Goal: Transaction & Acquisition: Obtain resource

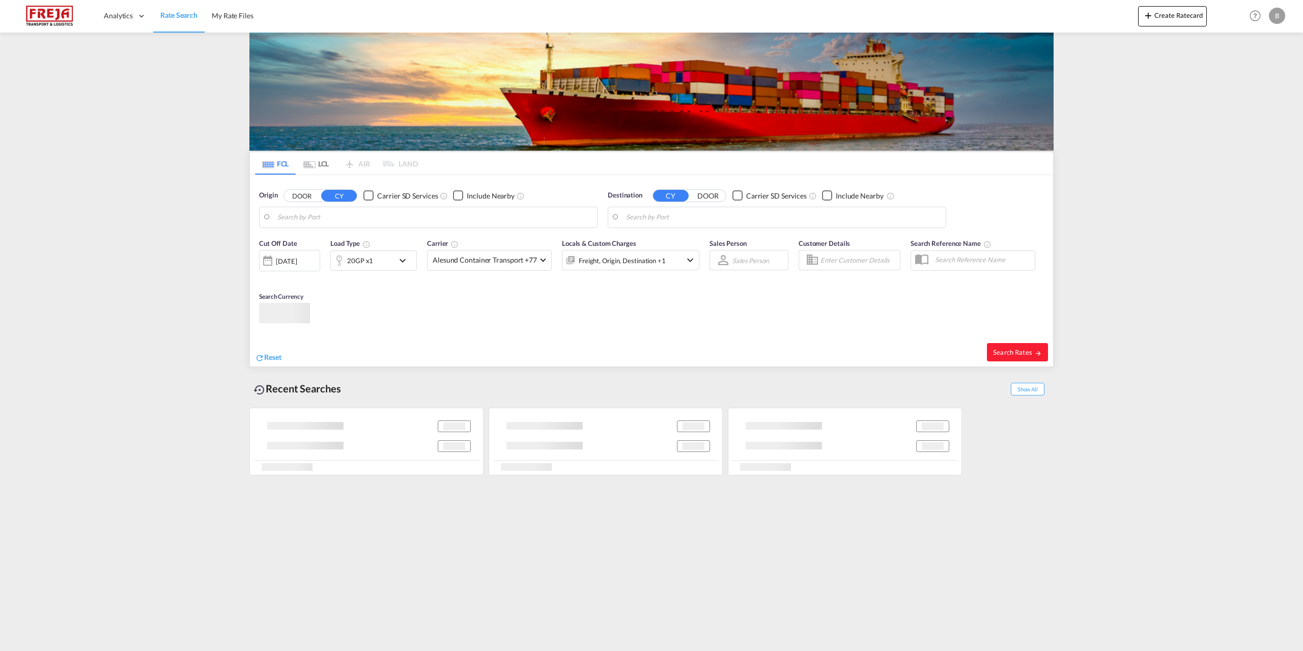
type input "Piraeus, GRPIR"
type input "[GEOGRAPHIC_DATA] ([GEOGRAPHIC_DATA]), DKCPH"
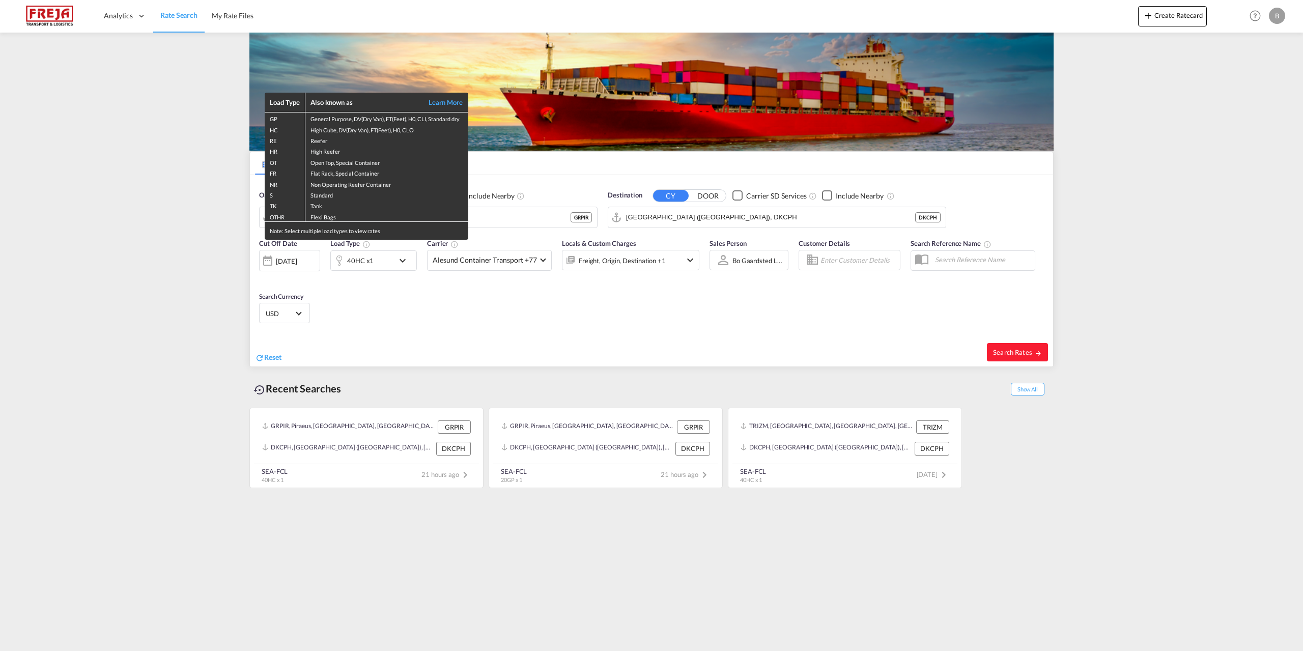
click at [532, 221] on div "Load Type Also known as Learn More GP General Purpose, DV(Dry Van), FT(Feet), H…" at bounding box center [651, 325] width 1303 height 651
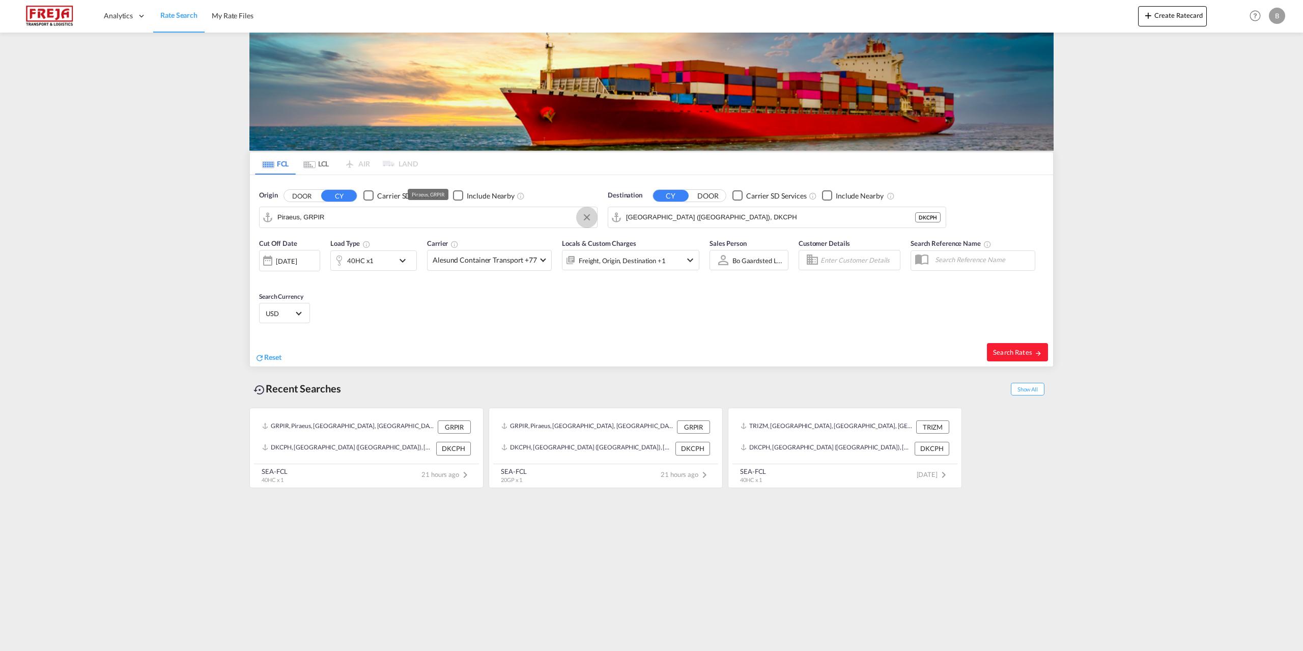
click at [586, 219] on button "Clear Input" at bounding box center [586, 217] width 15 height 15
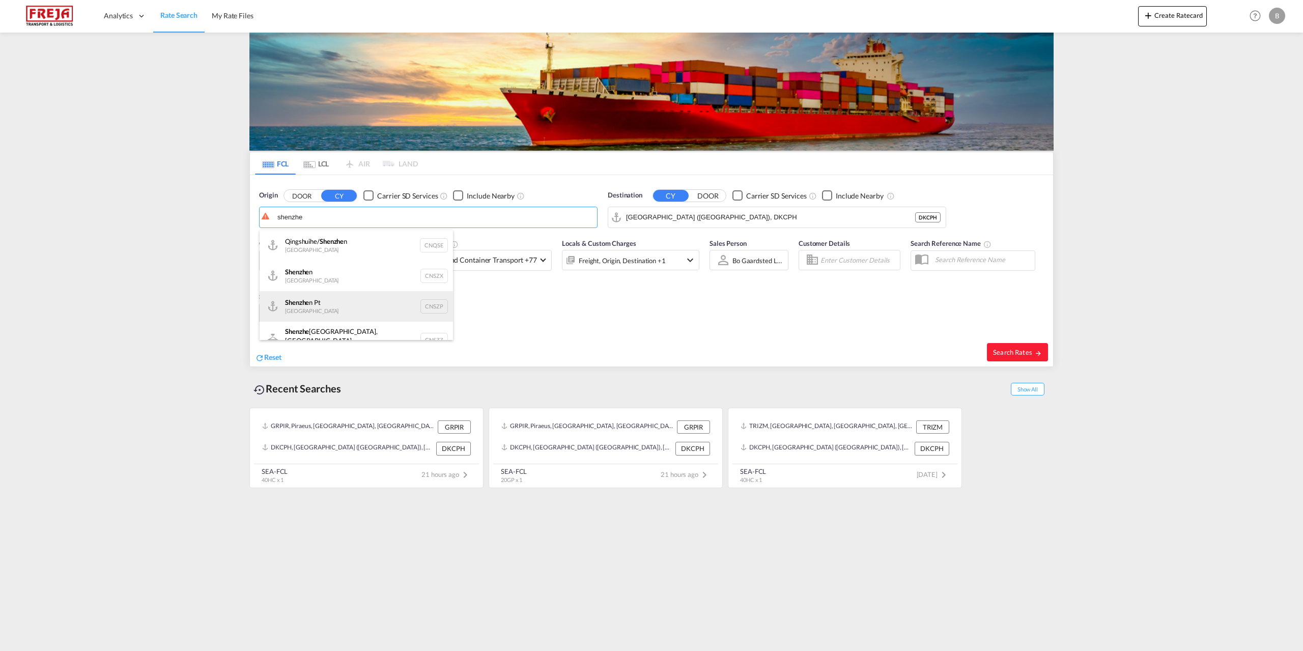
click at [320, 306] on div "Shenzhe n Pt China CNSZP" at bounding box center [356, 306] width 193 height 31
type input "Shenzhen Pt, CNSZP"
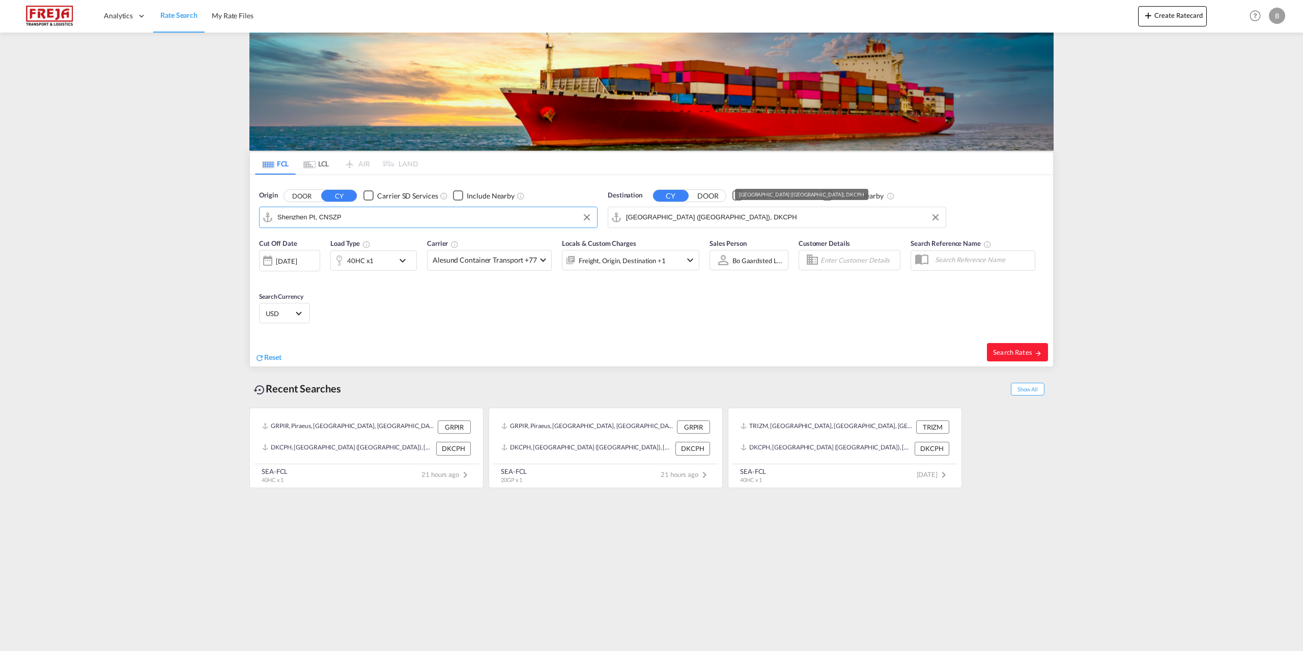
click at [886, 223] on input "[GEOGRAPHIC_DATA] ([GEOGRAPHIC_DATA]), DKCPH" at bounding box center [783, 217] width 315 height 15
click at [669, 240] on div "Aarh us [GEOGRAPHIC_DATA] [GEOGRAPHIC_DATA]" at bounding box center [704, 245] width 193 height 31
type input "[GEOGRAPHIC_DATA], [GEOGRAPHIC_DATA]"
click at [402, 262] on md-icon "icon-chevron-down" at bounding box center [405, 261] width 17 height 12
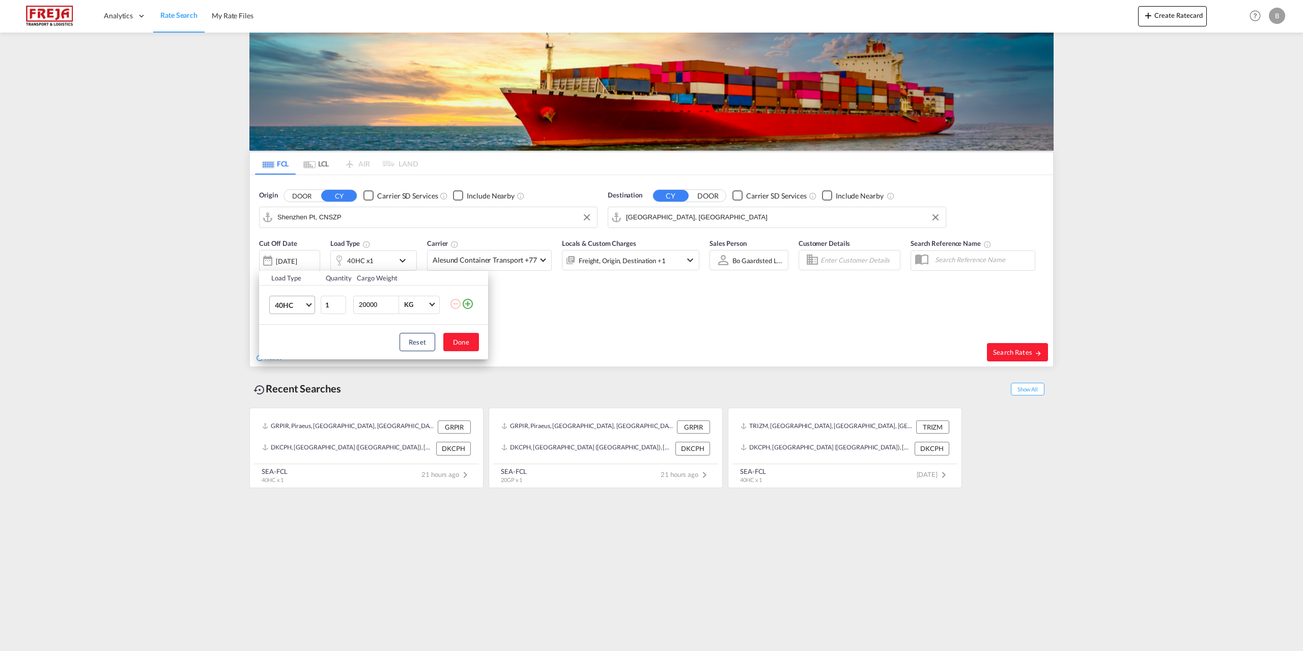
click at [310, 306] on md-select-value "40HC" at bounding box center [294, 304] width 41 height 17
click at [290, 257] on div "20GP" at bounding box center [284, 256] width 18 height 10
drag, startPoint x: 381, startPoint y: 306, endPoint x: 333, endPoint y: 308, distance: 48.4
click at [333, 308] on tr "20GP 1 20000 KG KG" at bounding box center [373, 304] width 229 height 39
type input "15000"
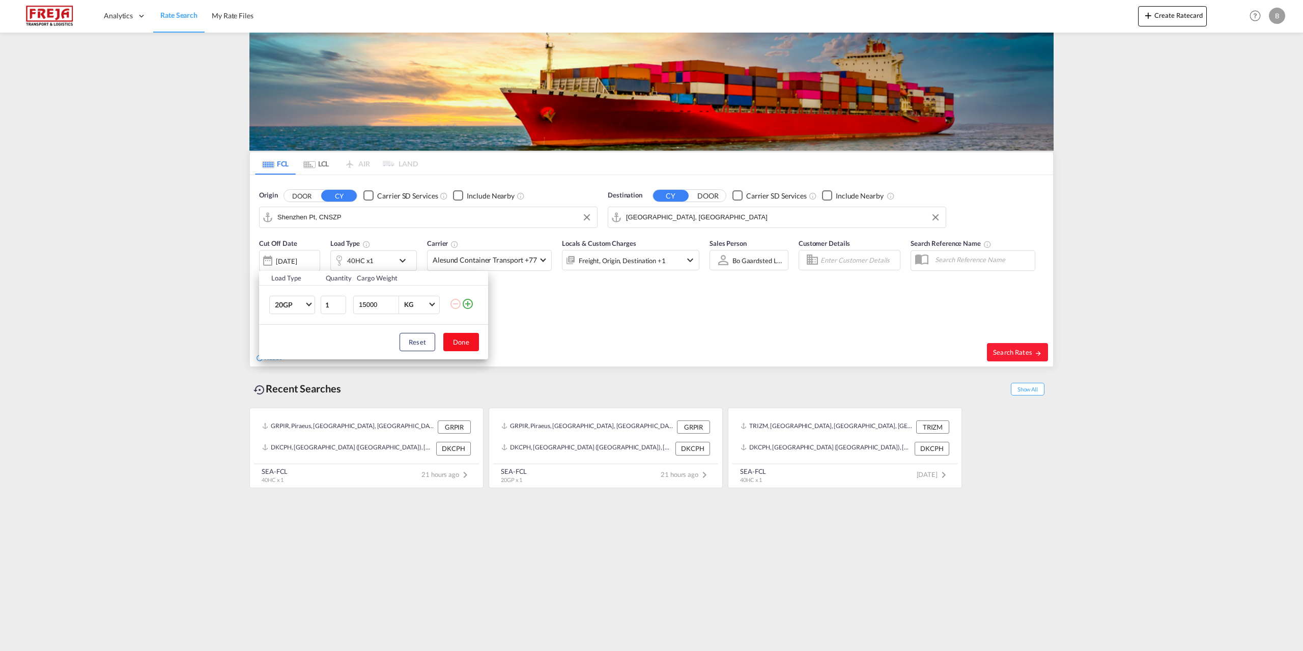
click at [457, 342] on button "Done" at bounding box center [461, 342] width 36 height 18
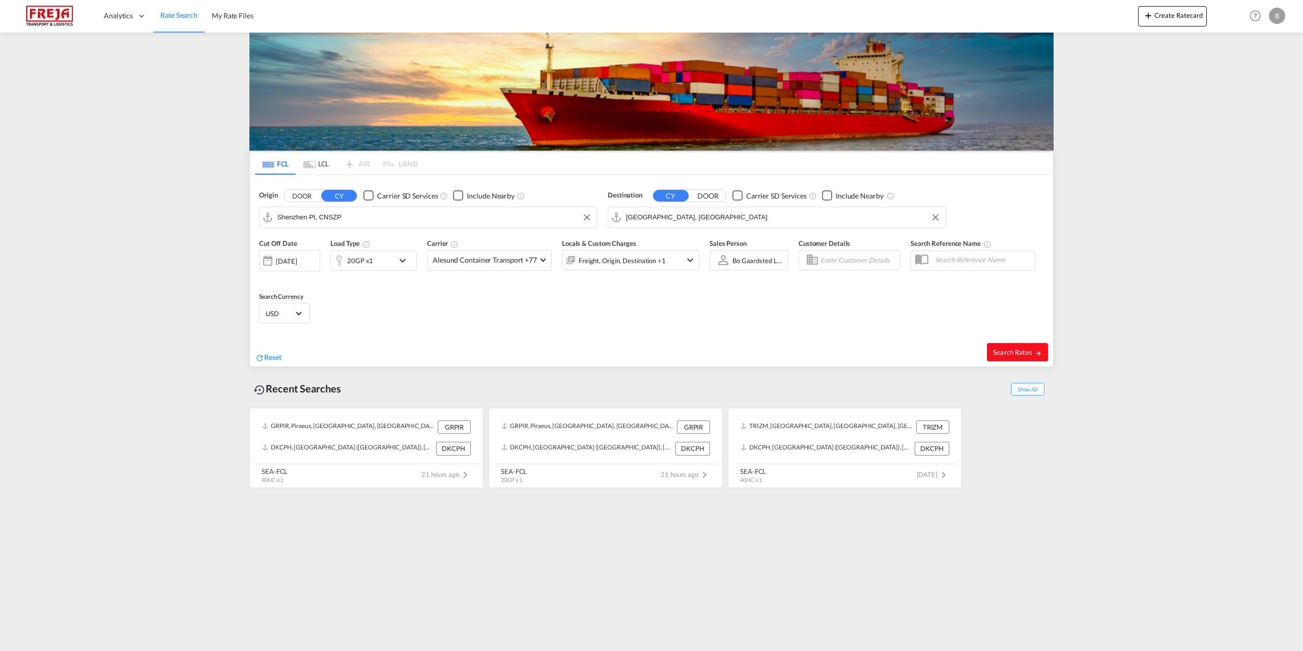
click at [1020, 354] on span "Search Rates" at bounding box center [1017, 352] width 49 height 8
type input "CNSZP to DKAAR / [DATE]"
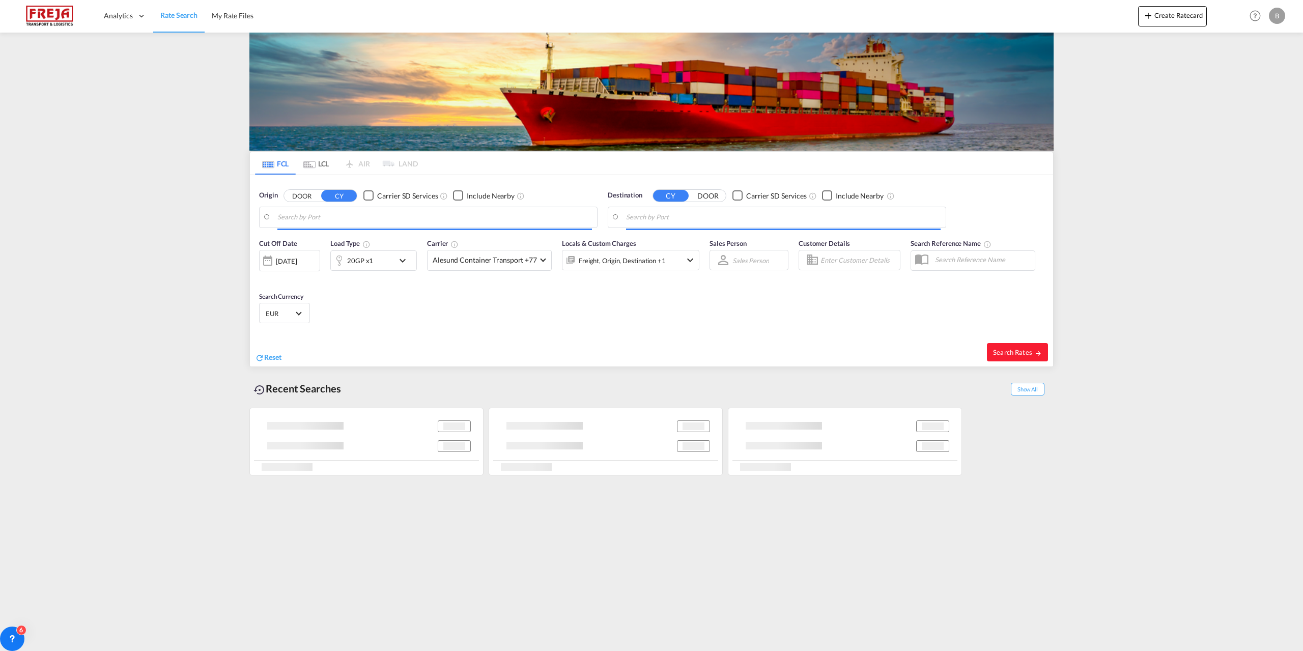
type input "Shenzhen Pt, CNSZP"
type input "[GEOGRAPHIC_DATA], [GEOGRAPHIC_DATA]"
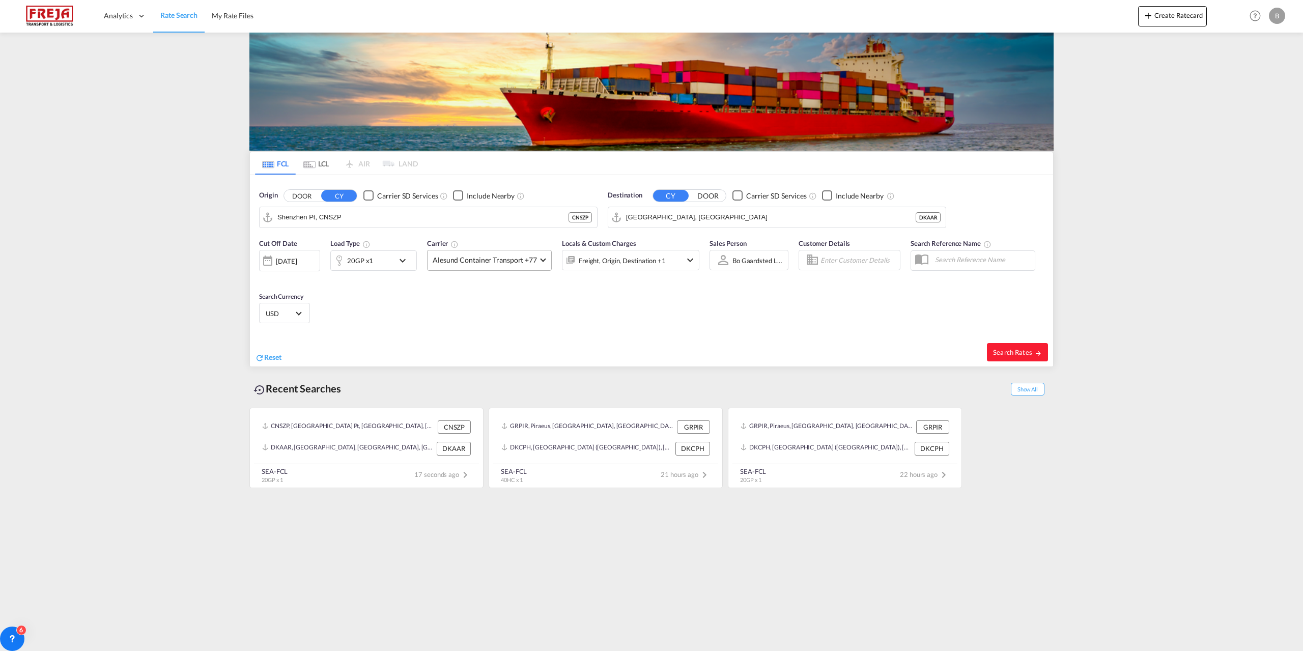
click at [538, 260] on md-select-value "Alesund Container Transport +77" at bounding box center [490, 260] width 124 height 20
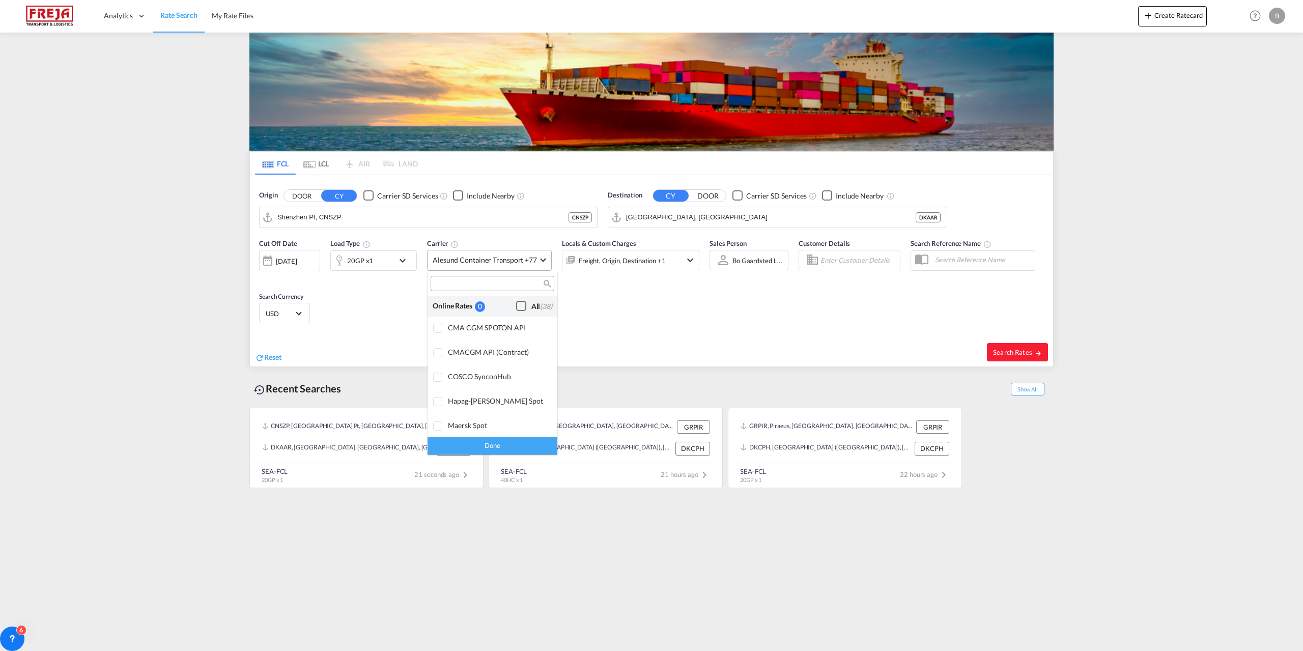
scroll to position [915, 0]
click at [516, 342] on div "Checkbox No Ink" at bounding box center [521, 340] width 10 height 10
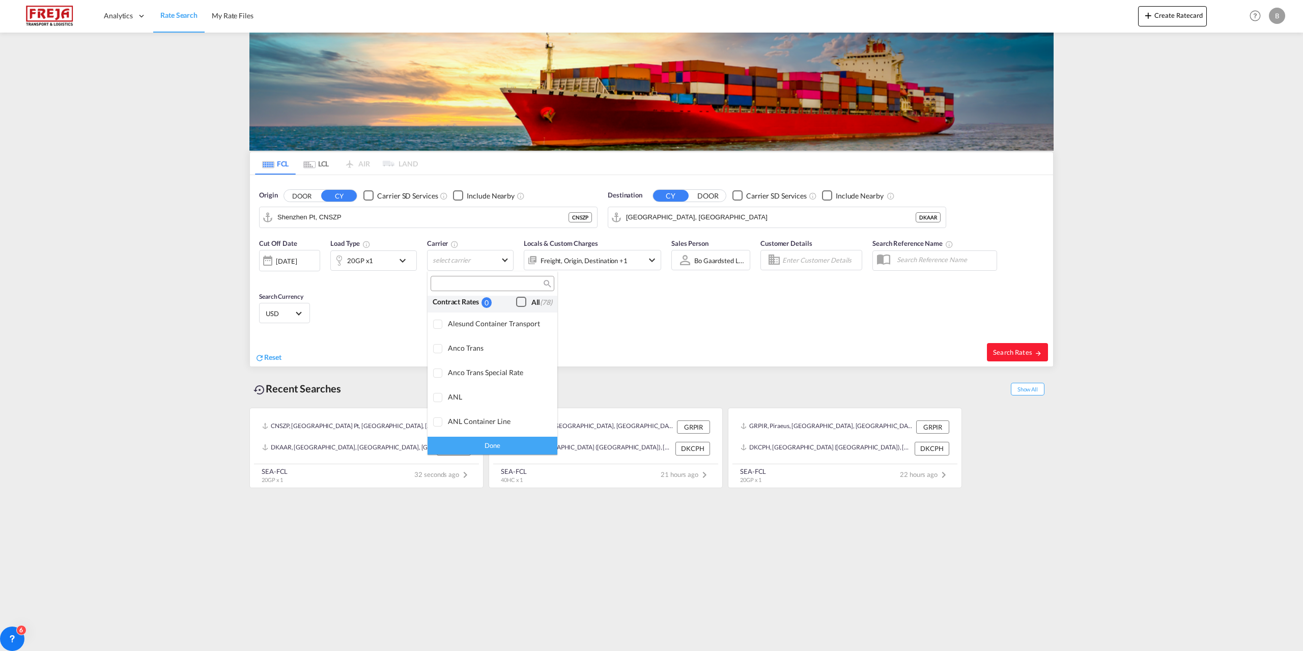
scroll to position [852, 0]
click at [516, 405] on div "Checkbox No Ink" at bounding box center [521, 404] width 10 height 10
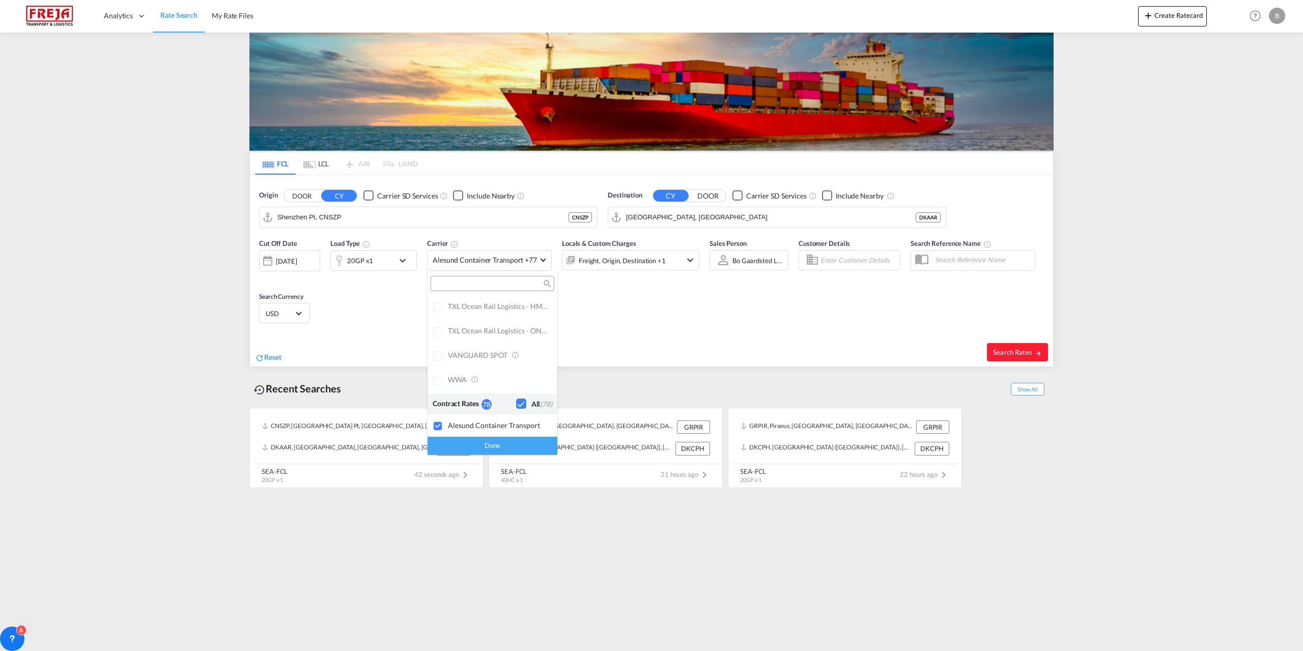
click at [1005, 350] on md-backdrop at bounding box center [651, 325] width 1303 height 651
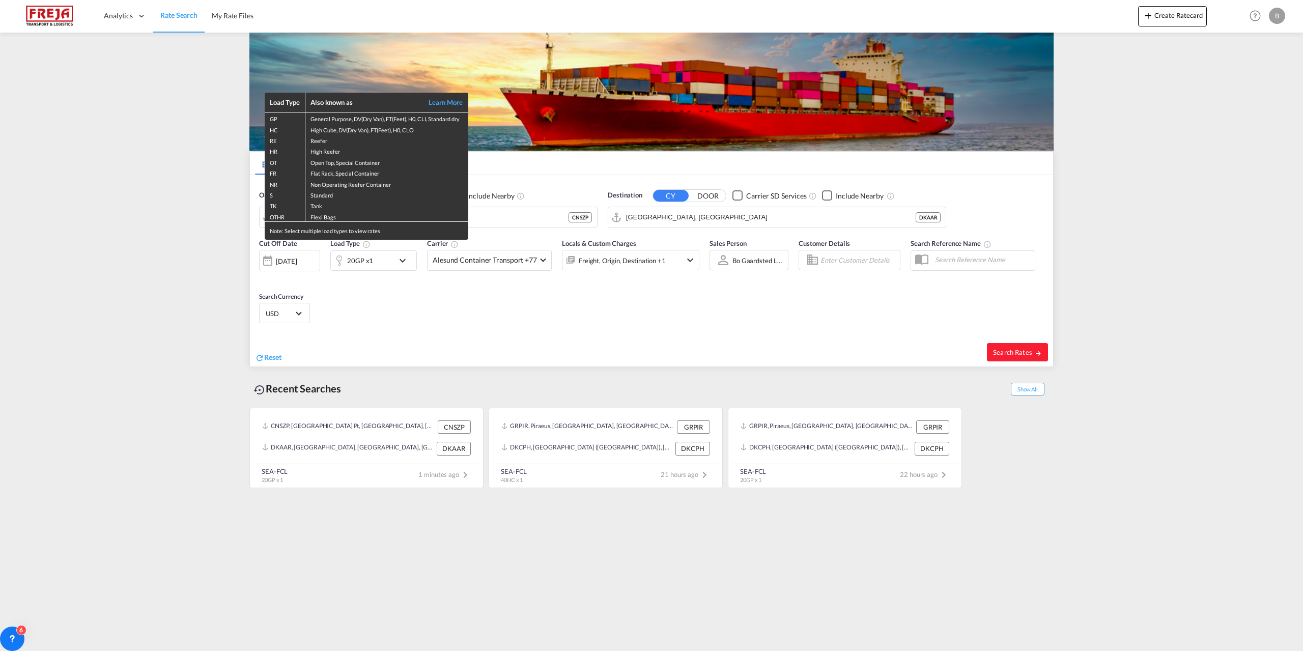
click at [521, 210] on div "Load Type Also known as Learn More GP General Purpose, DV(Dry Van), FT(Feet), H…" at bounding box center [651, 325] width 1303 height 651
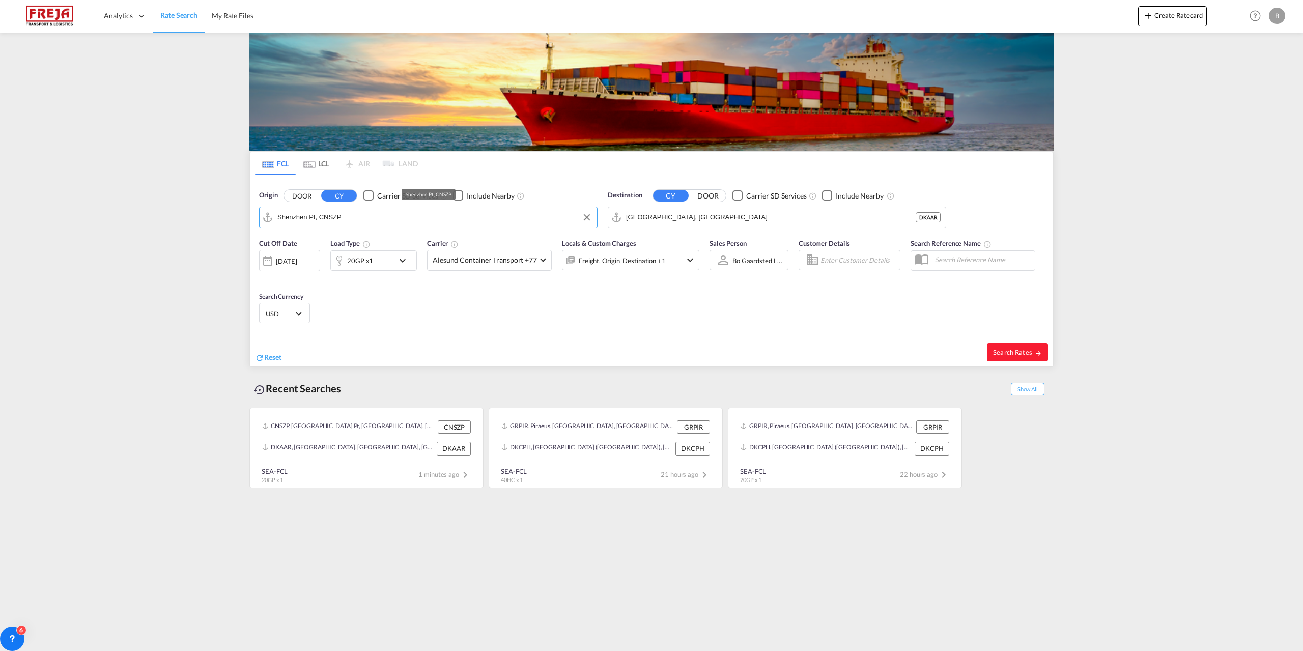
drag, startPoint x: 291, startPoint y: 217, endPoint x: 264, endPoint y: 219, distance: 27.0
click at [264, 219] on md-input-container "Shenzhen Pt, CNSZP" at bounding box center [429, 217] width 338 height 20
type input "P"
click at [361, 249] on div "Yanti an Pt China CNYTN" at bounding box center [356, 245] width 193 height 31
type input "Yantian Pt, CNYTN"
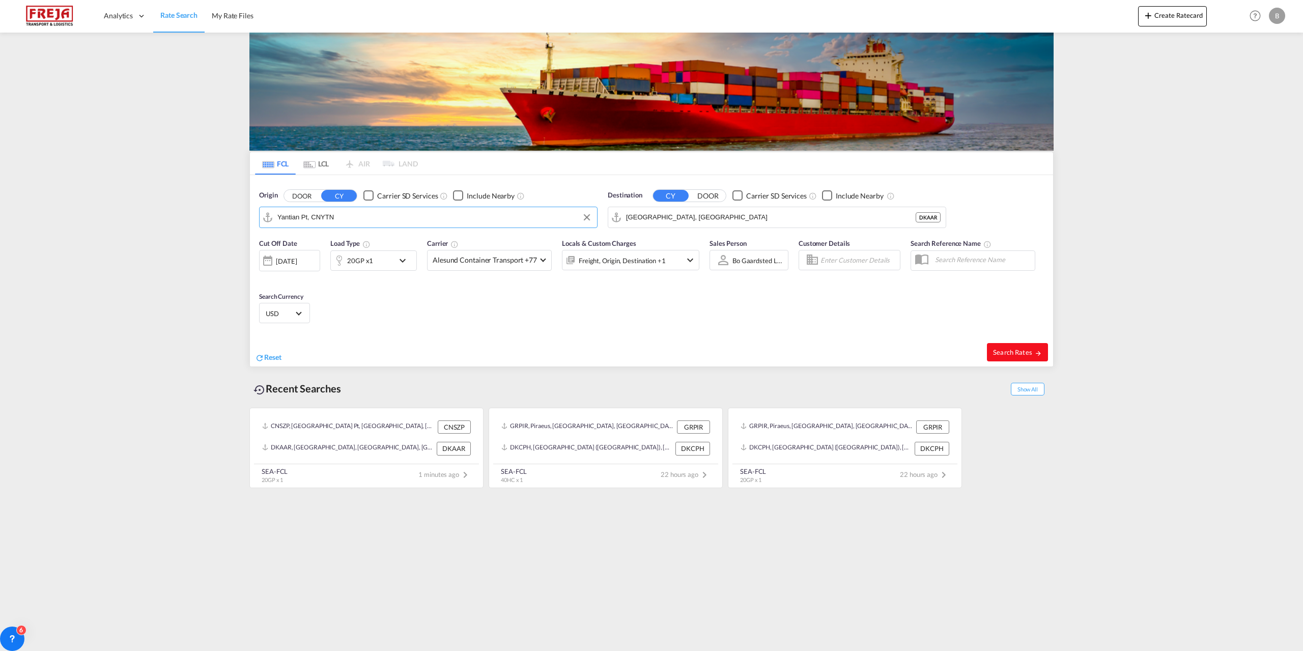
click at [1006, 350] on span "Search Rates" at bounding box center [1017, 352] width 49 height 8
type input "CNYTN to DKAAR / [DATE]"
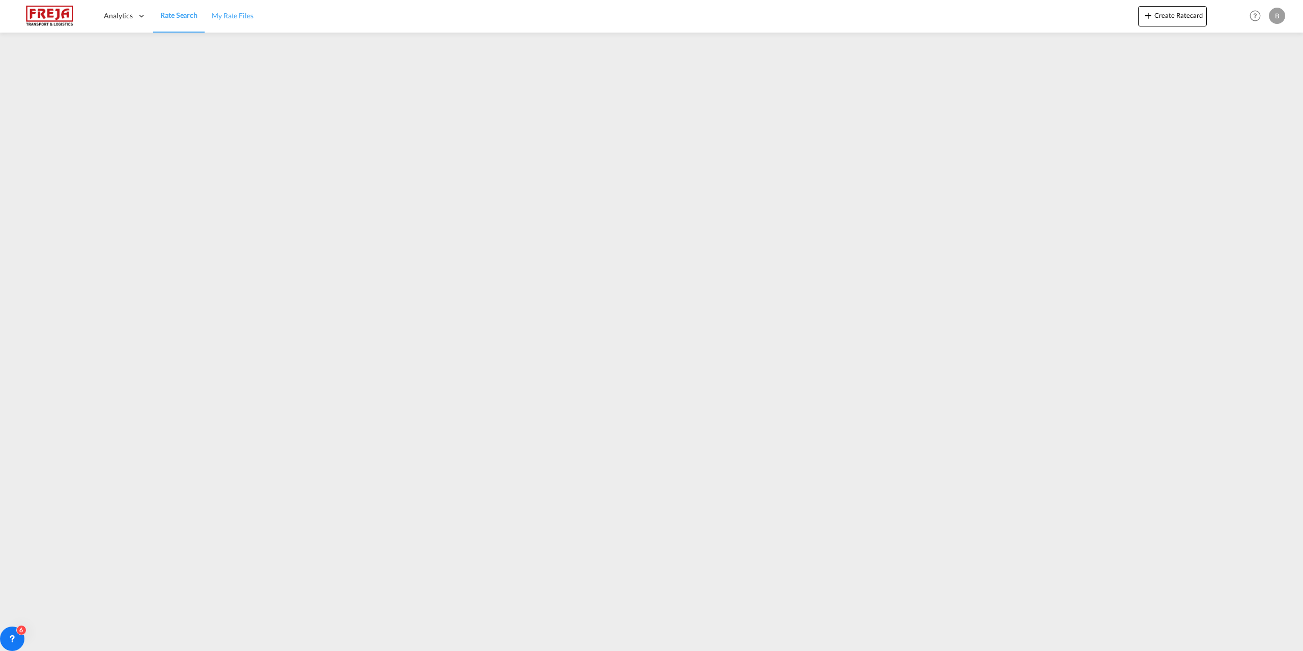
click at [239, 17] on span "My Rate Files" at bounding box center [233, 15] width 42 height 9
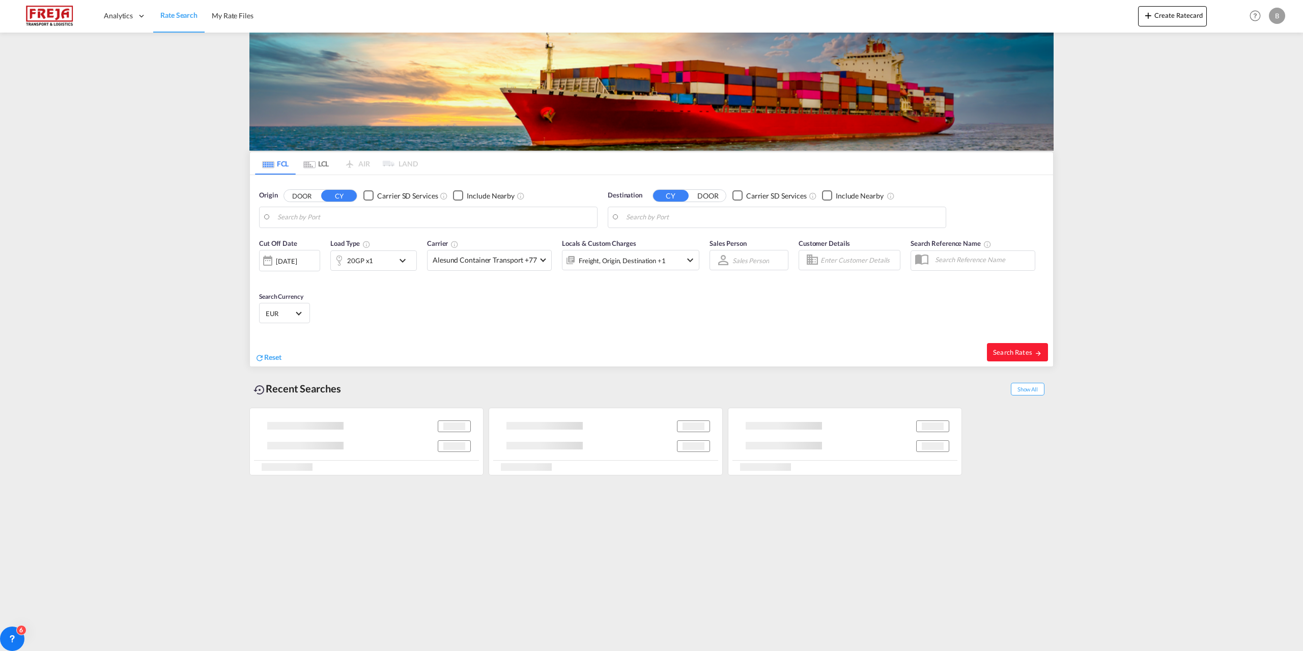
type input "Yantian Pt, CNYTN"
type input "[GEOGRAPHIC_DATA], [GEOGRAPHIC_DATA]"
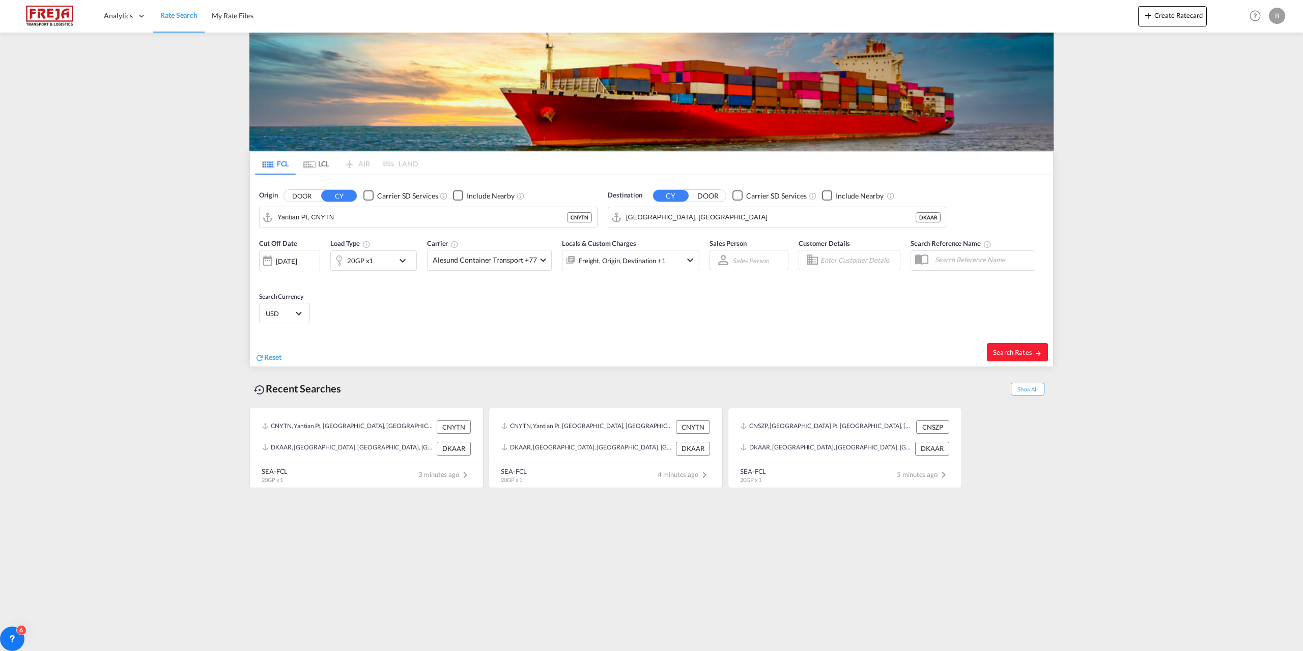
click at [267, 262] on div at bounding box center [268, 260] width 16 height 20
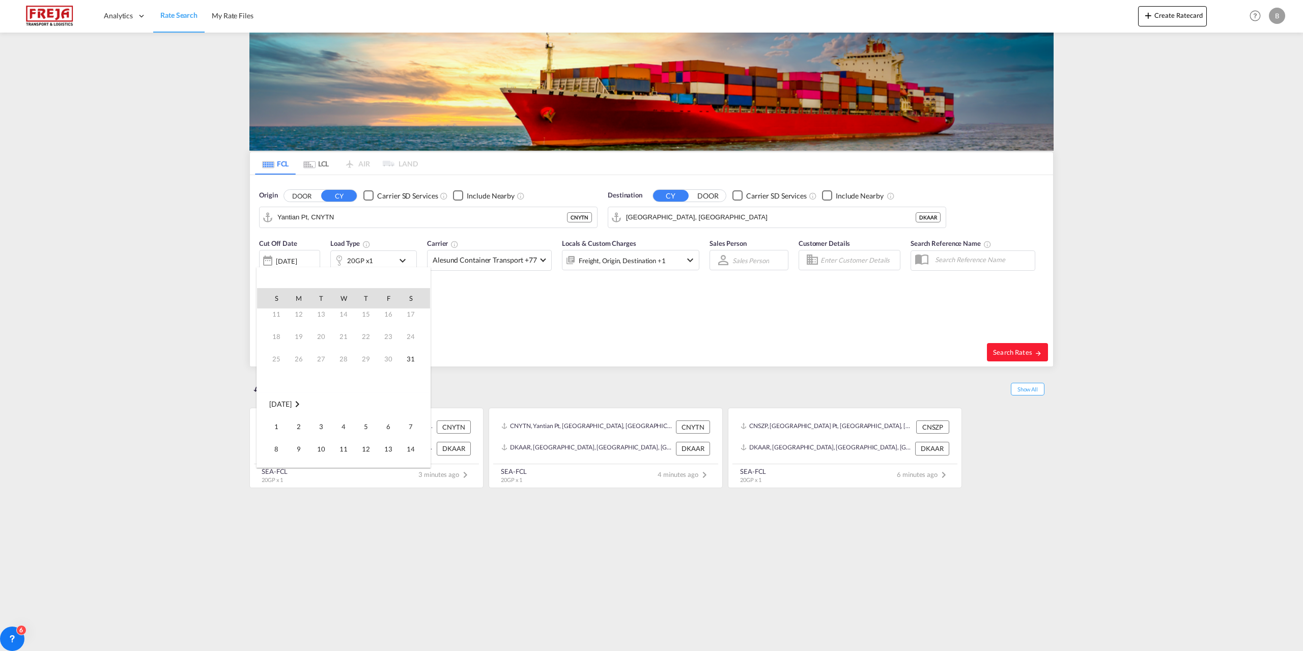
scroll to position [102, 0]
click at [322, 396] on span "10" at bounding box center [321, 398] width 20 height 20
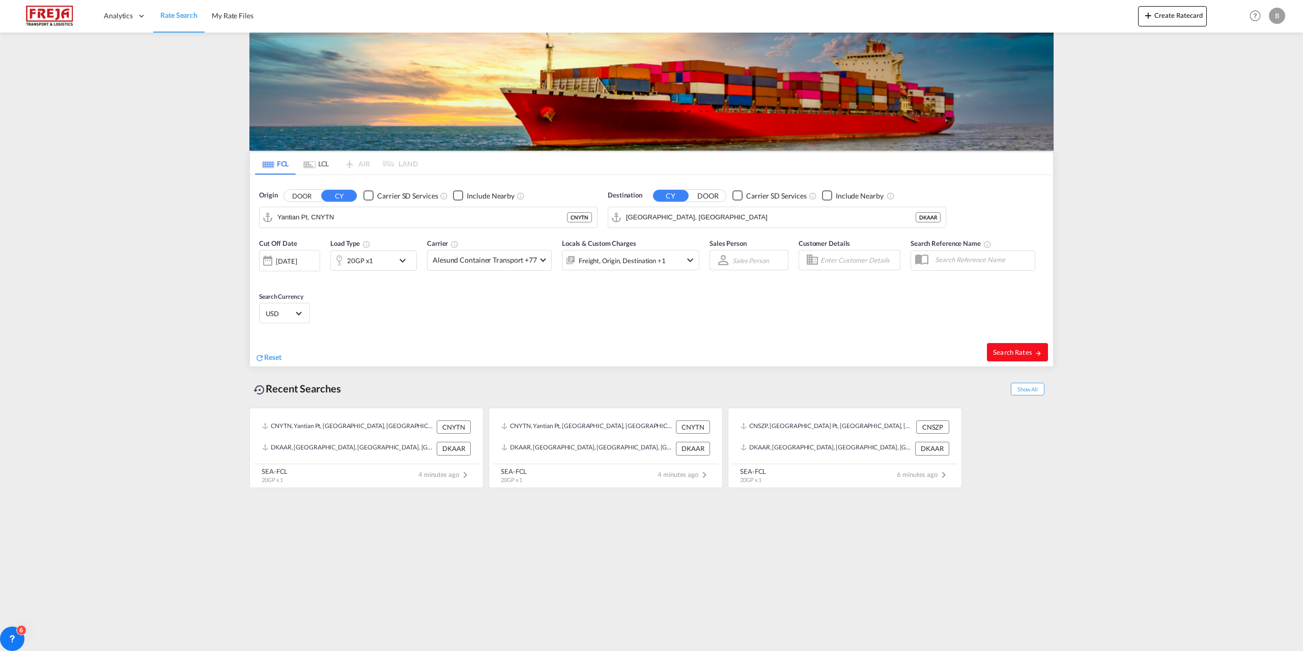
click at [1021, 348] on span "Search Rates" at bounding box center [1017, 352] width 49 height 8
type input "CNYTN to DKAAR / [DATE]"
